Goal: Use online tool/utility: Utilize a website feature to perform a specific function

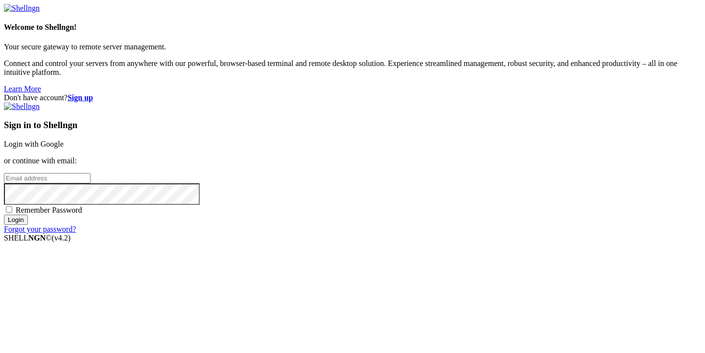
type input "[PERSON_NAME][EMAIL_ADDRESS][DOMAIN_NAME]"
click at [28, 225] on input "Login" at bounding box center [16, 220] width 24 height 10
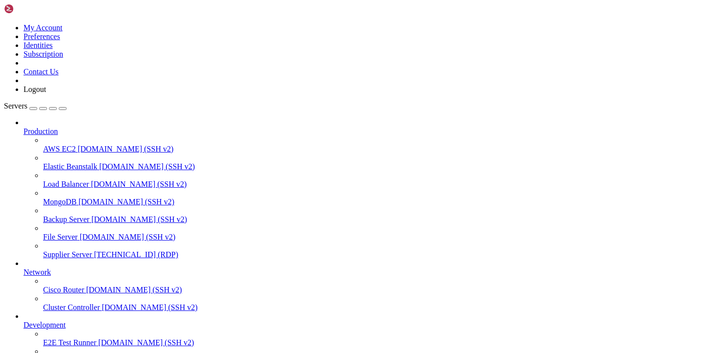
click at [102, 251] on link "Supplier Server [TECHNICAL_ID] (RDP)" at bounding box center [372, 255] width 658 height 9
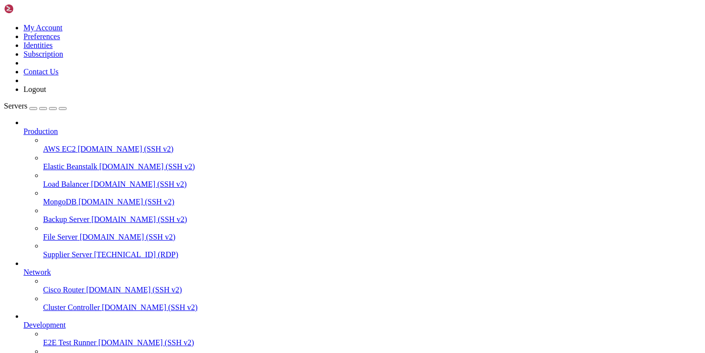
drag, startPoint x: 131, startPoint y: 728, endPoint x: 192, endPoint y: 730, distance: 61.7
